Goal: Navigation & Orientation: Find specific page/section

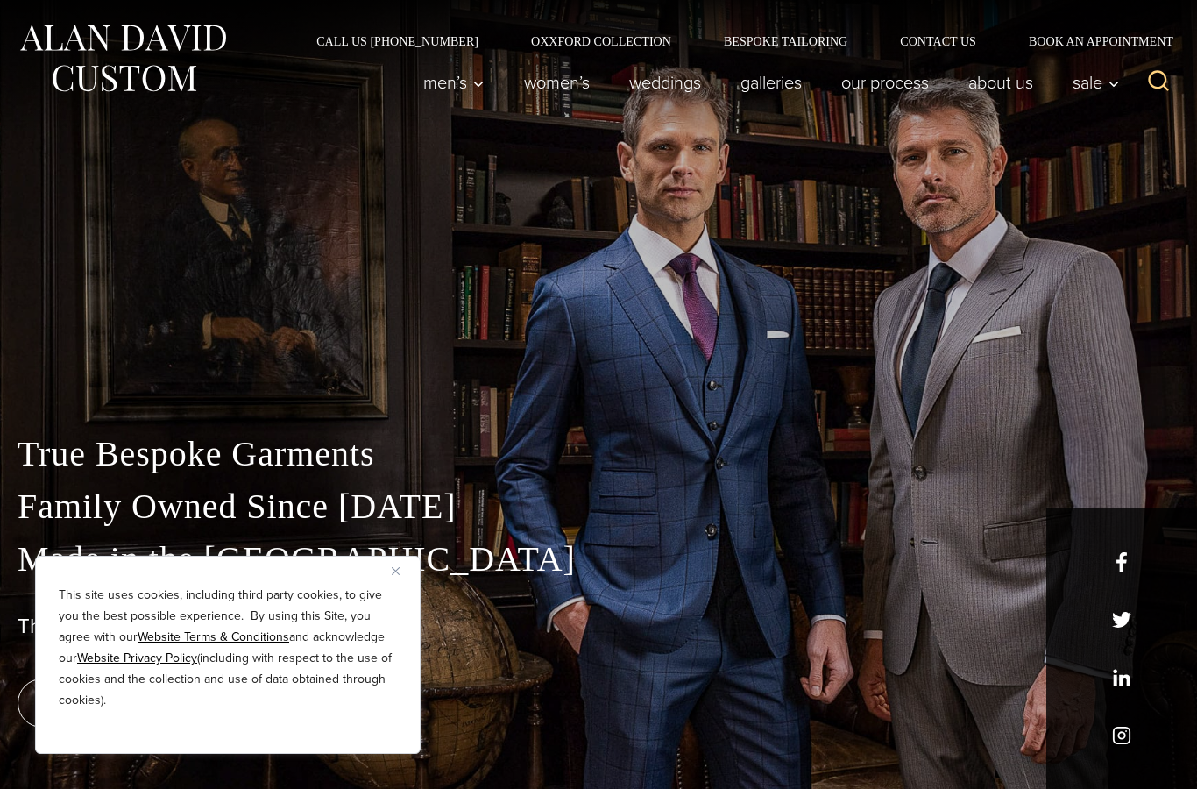
click at [385, 563] on div "This site uses cookies, including third party cookies, to give you the best pos…" at bounding box center [228, 655] width 386 height 198
click at [400, 566] on button "Close" at bounding box center [402, 570] width 21 height 21
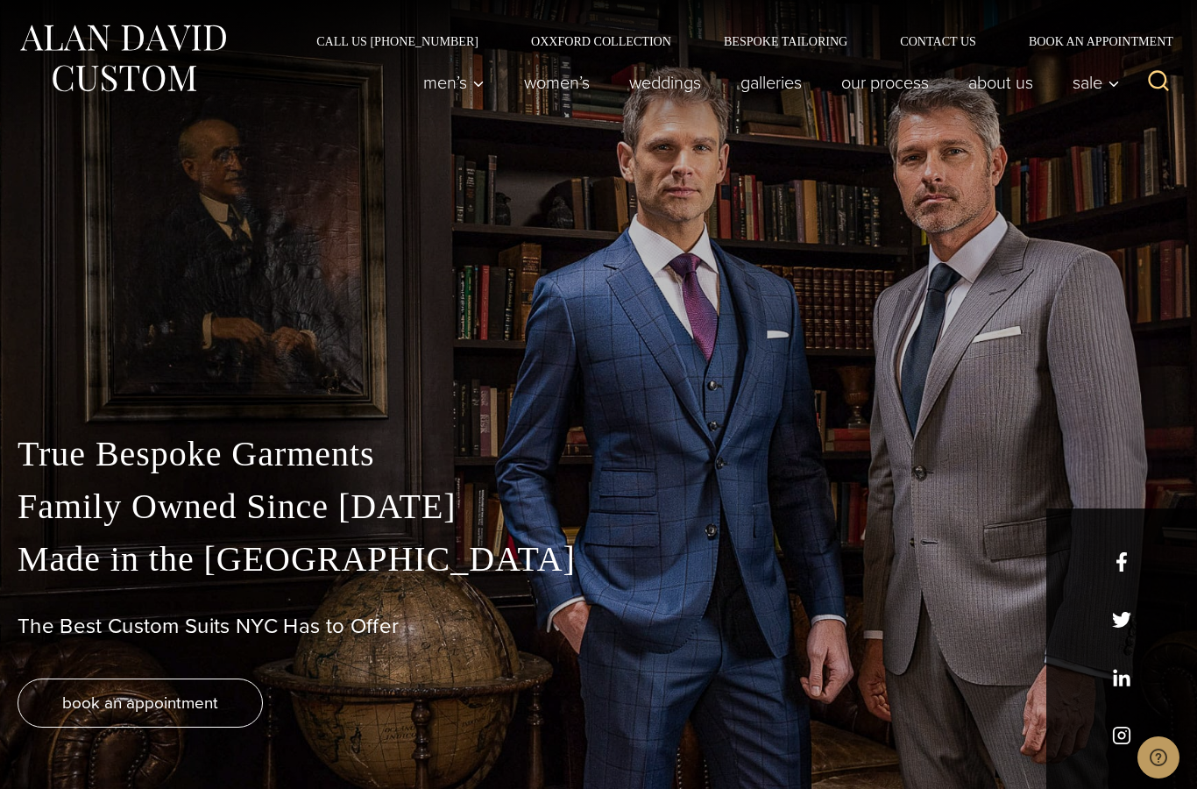
click at [1087, 43] on link "Book an Appointment" at bounding box center [1090, 41] width 177 height 12
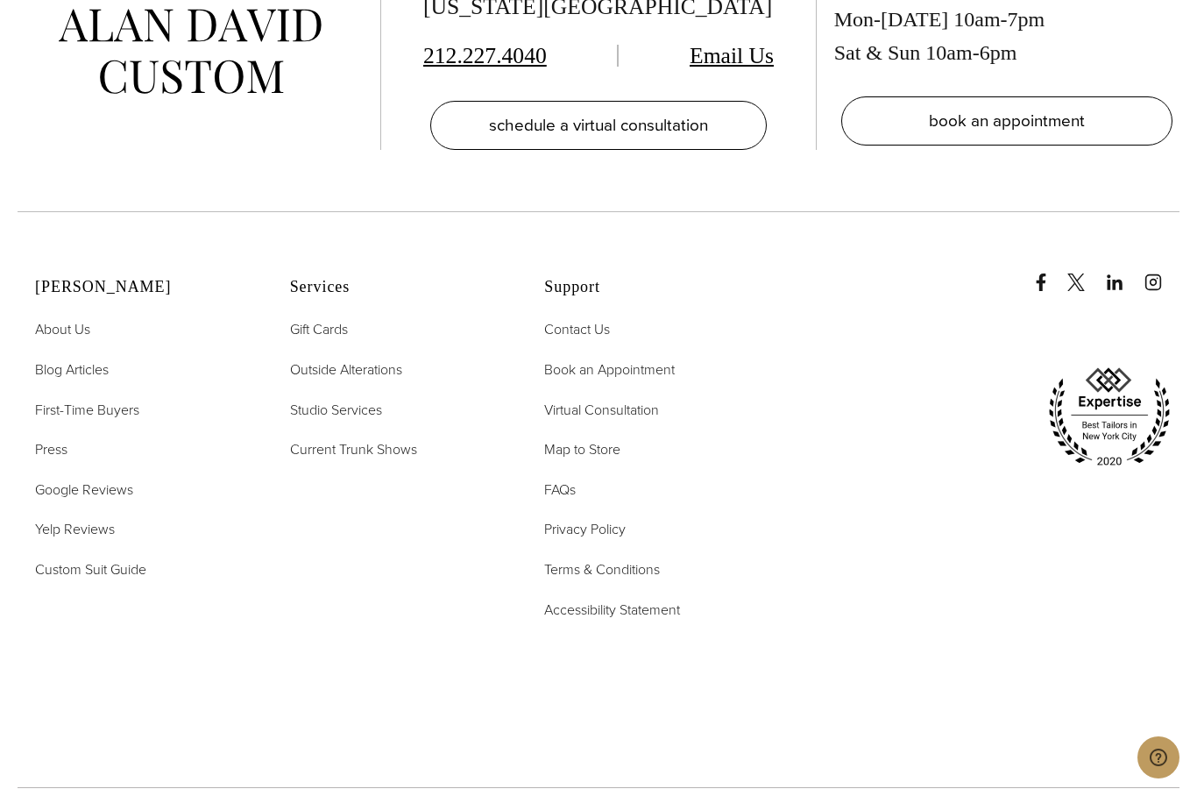
scroll to position [3914, 0]
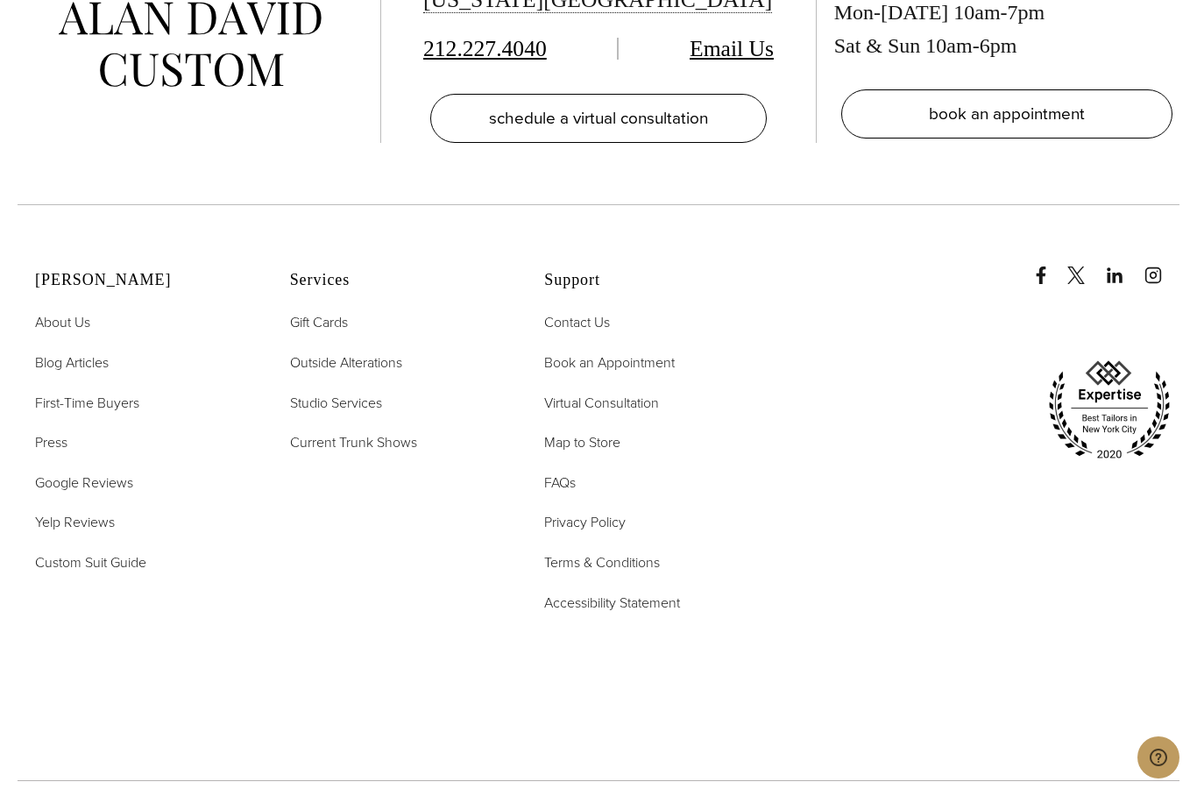
click at [569, 492] on span "FAQs" at bounding box center [560, 482] width 32 height 20
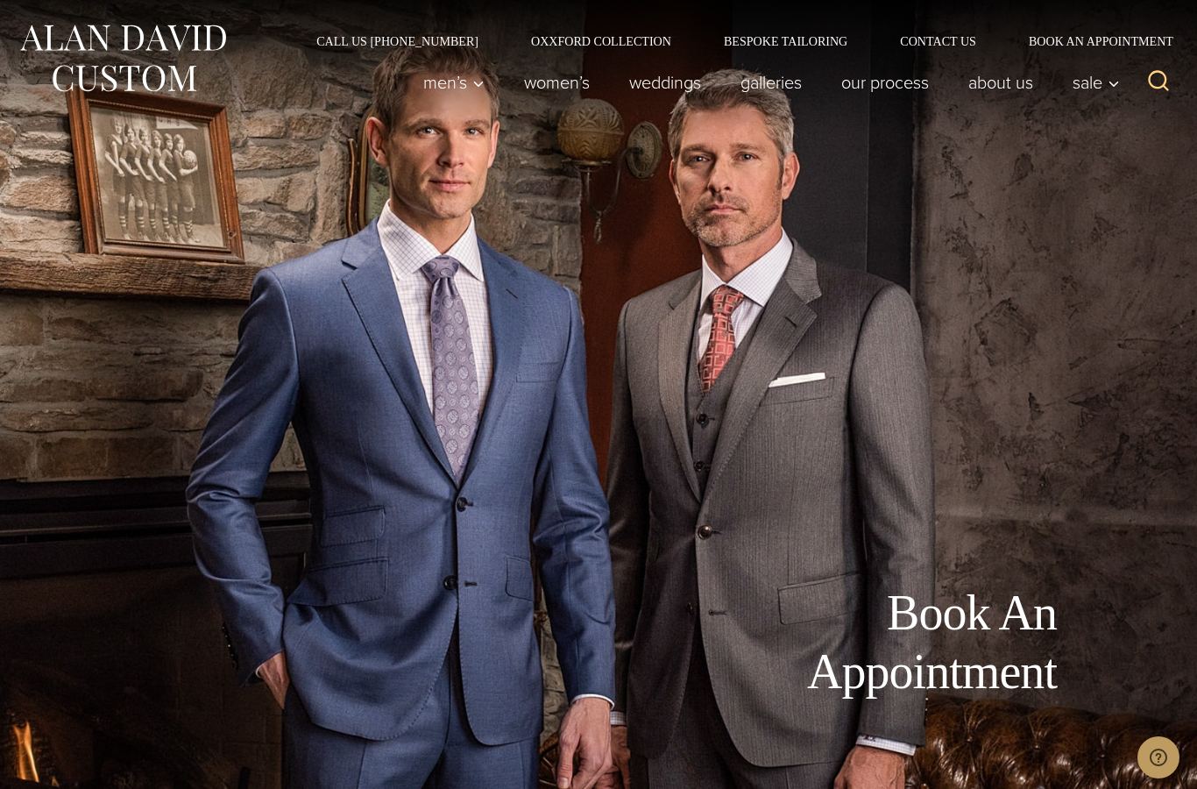
scroll to position [3984, 0]
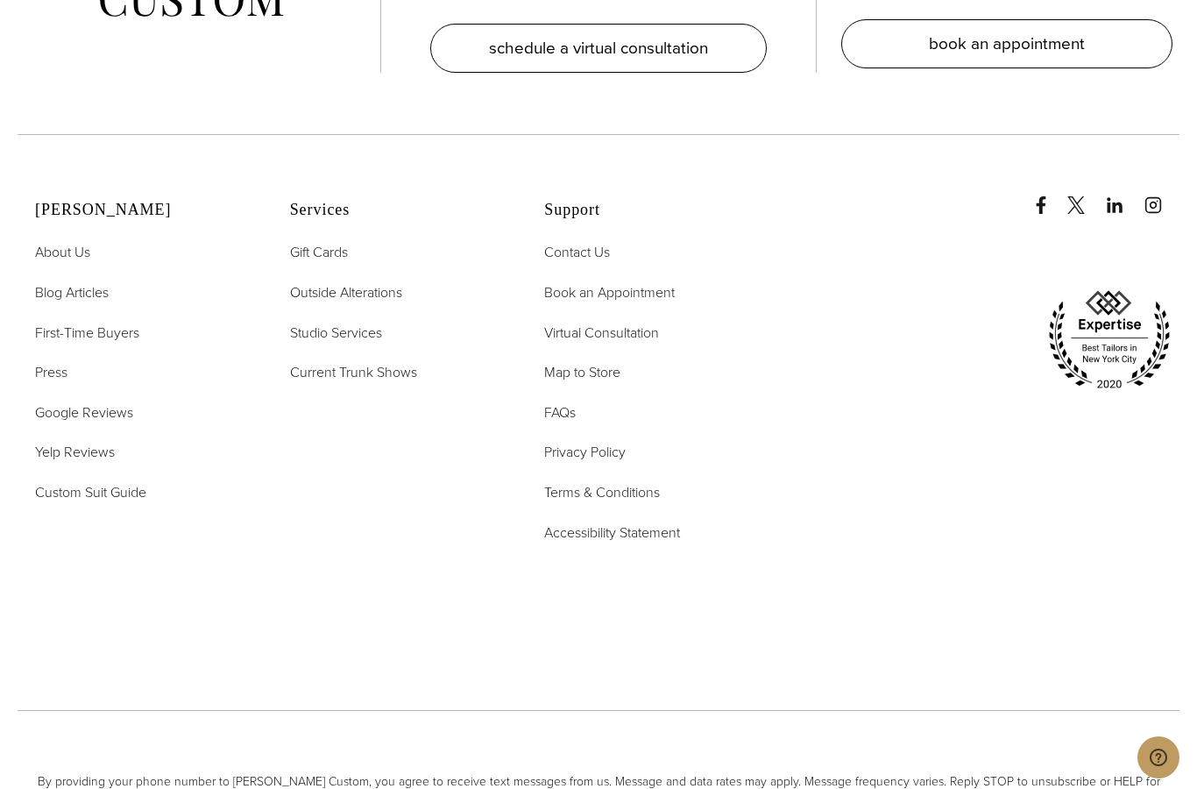
click at [315, 302] on span "Outside Alterations" at bounding box center [346, 292] width 112 height 20
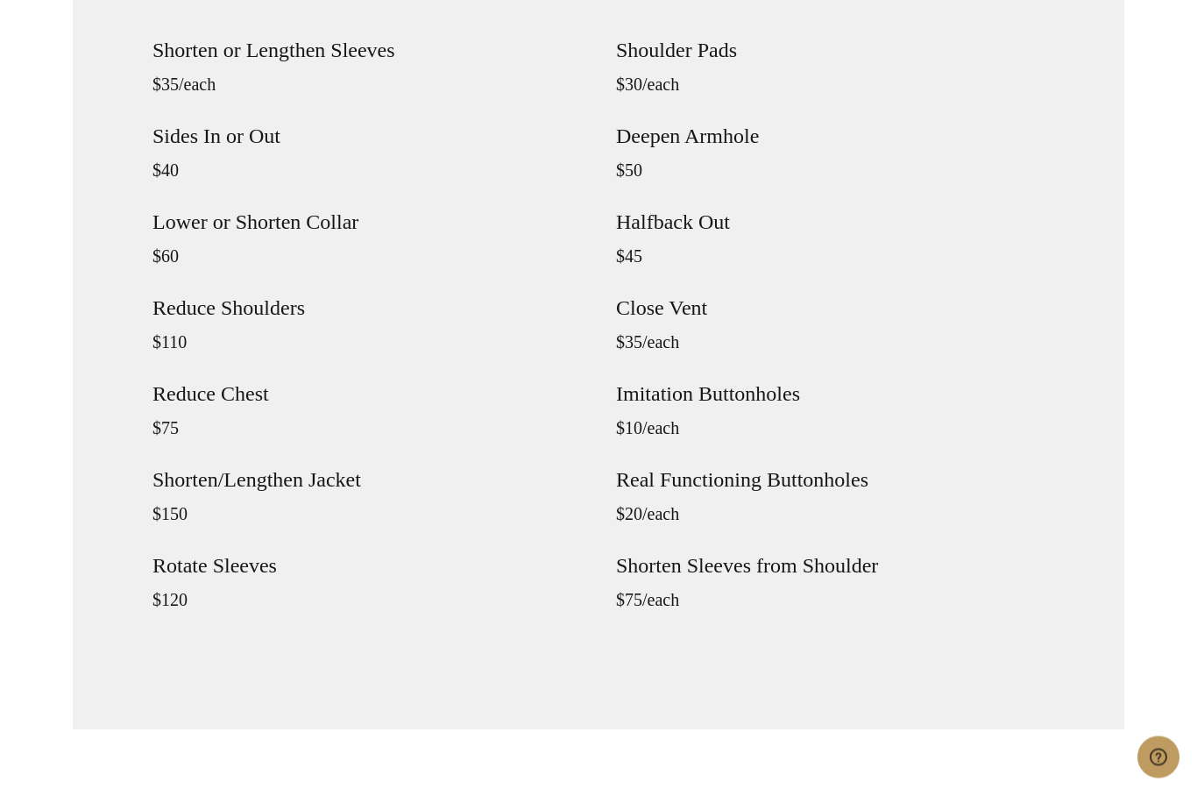
scroll to position [1781, 0]
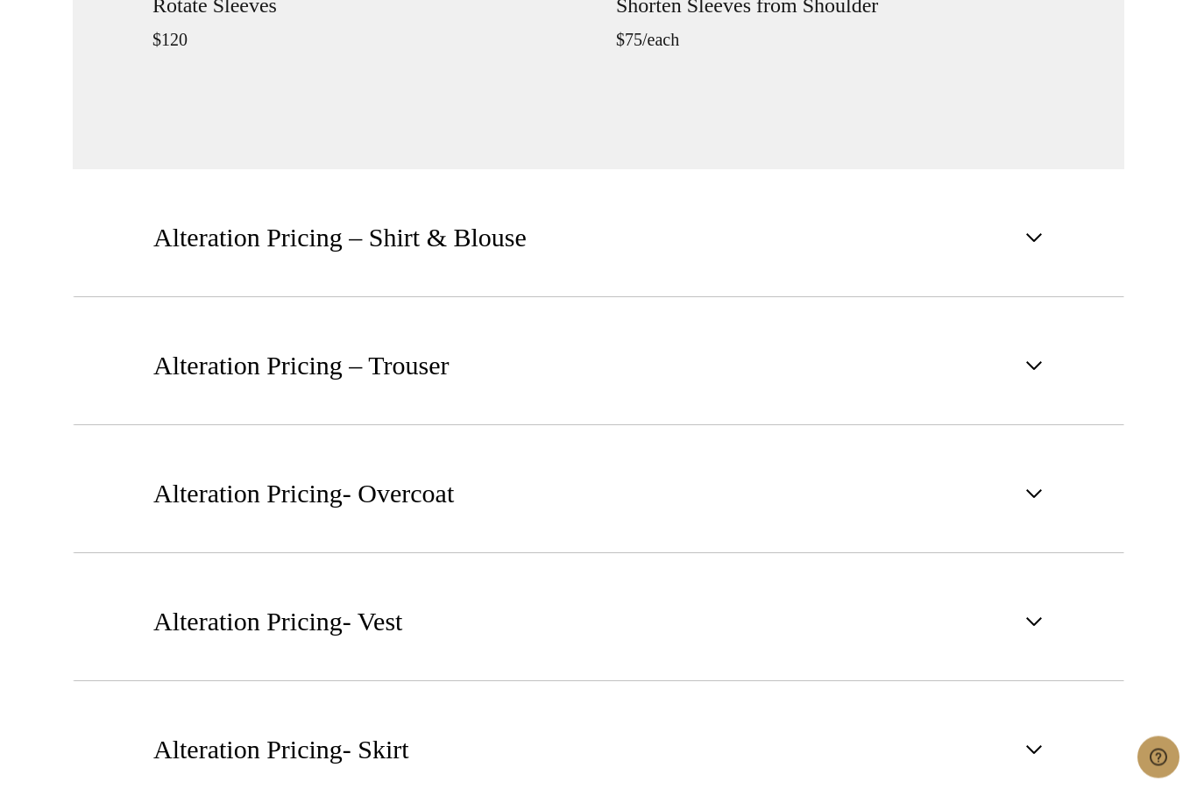
click at [1038, 377] on span "button" at bounding box center [1033, 366] width 21 height 21
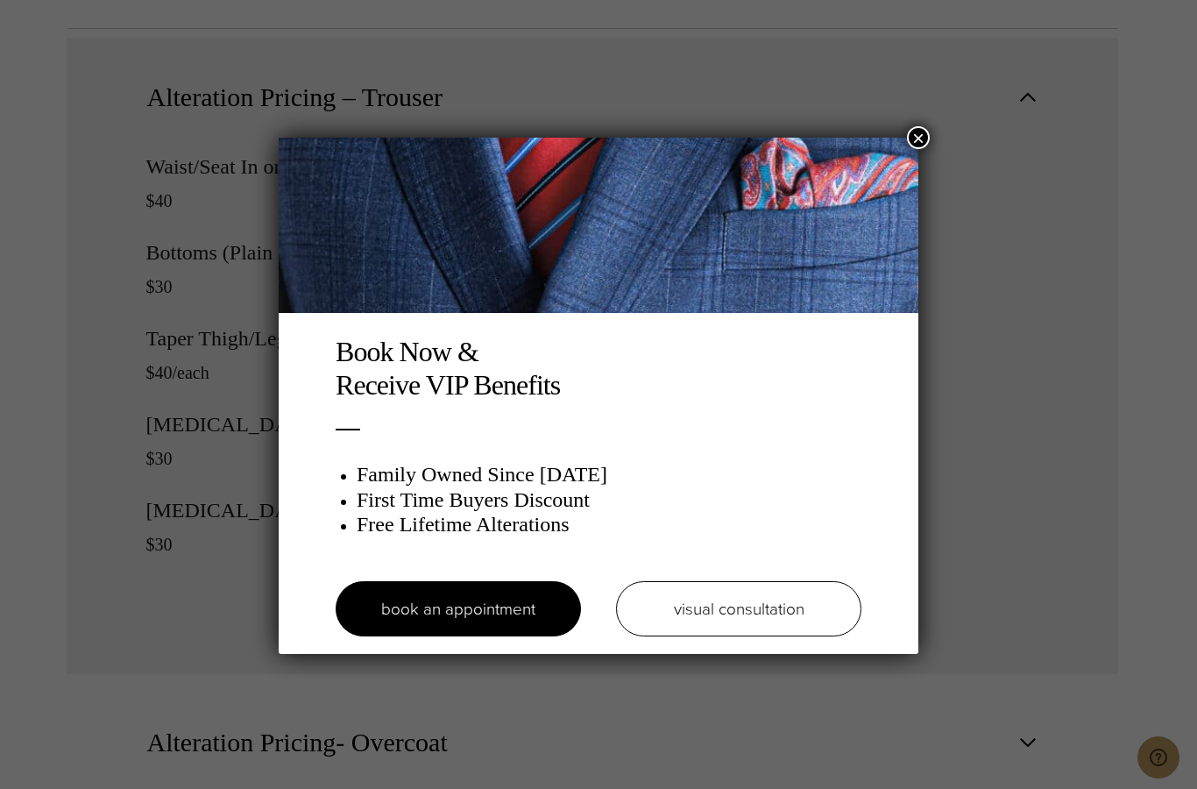
scroll to position [1919, 0]
